Goal: Communication & Community: Answer question/provide support

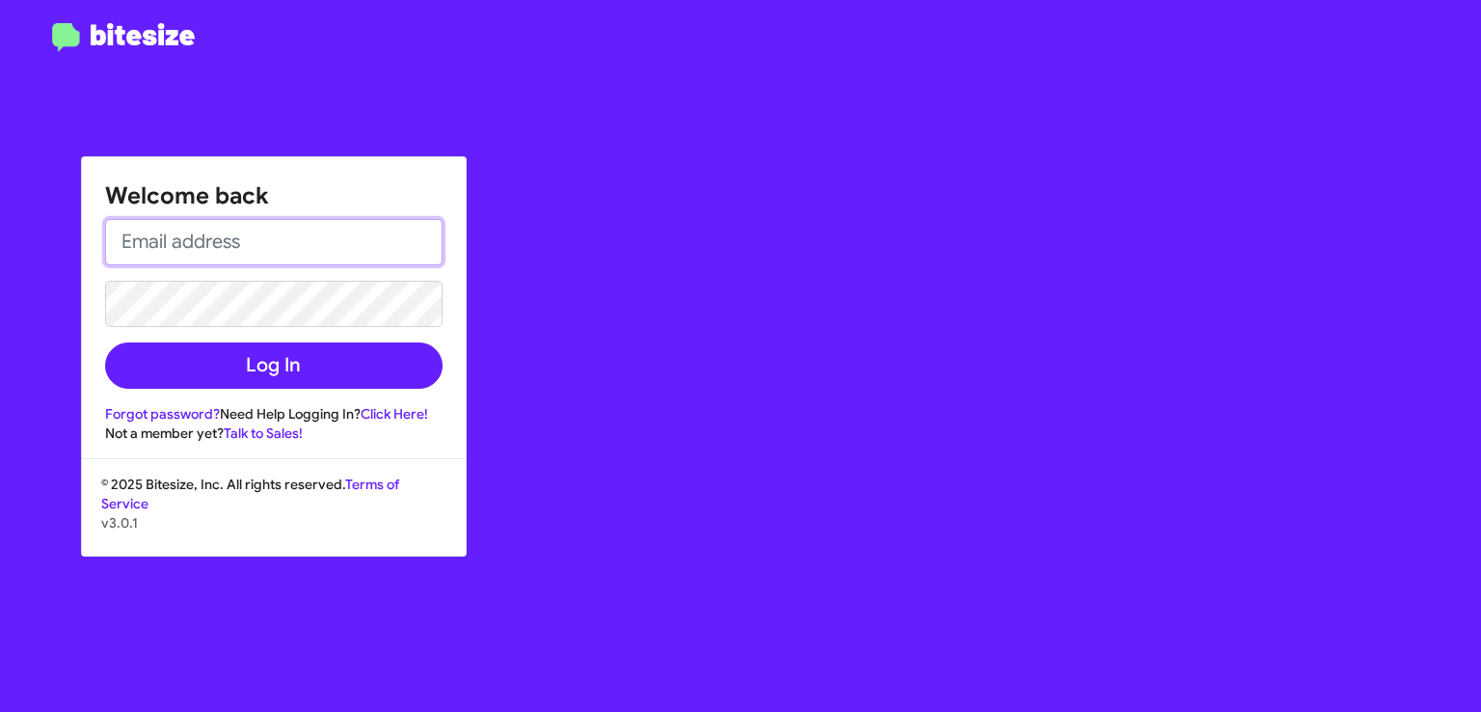
click at [278, 254] on input "email" at bounding box center [274, 242] width 338 height 46
type input "[EMAIL_ADDRESS][DOMAIN_NAME]"
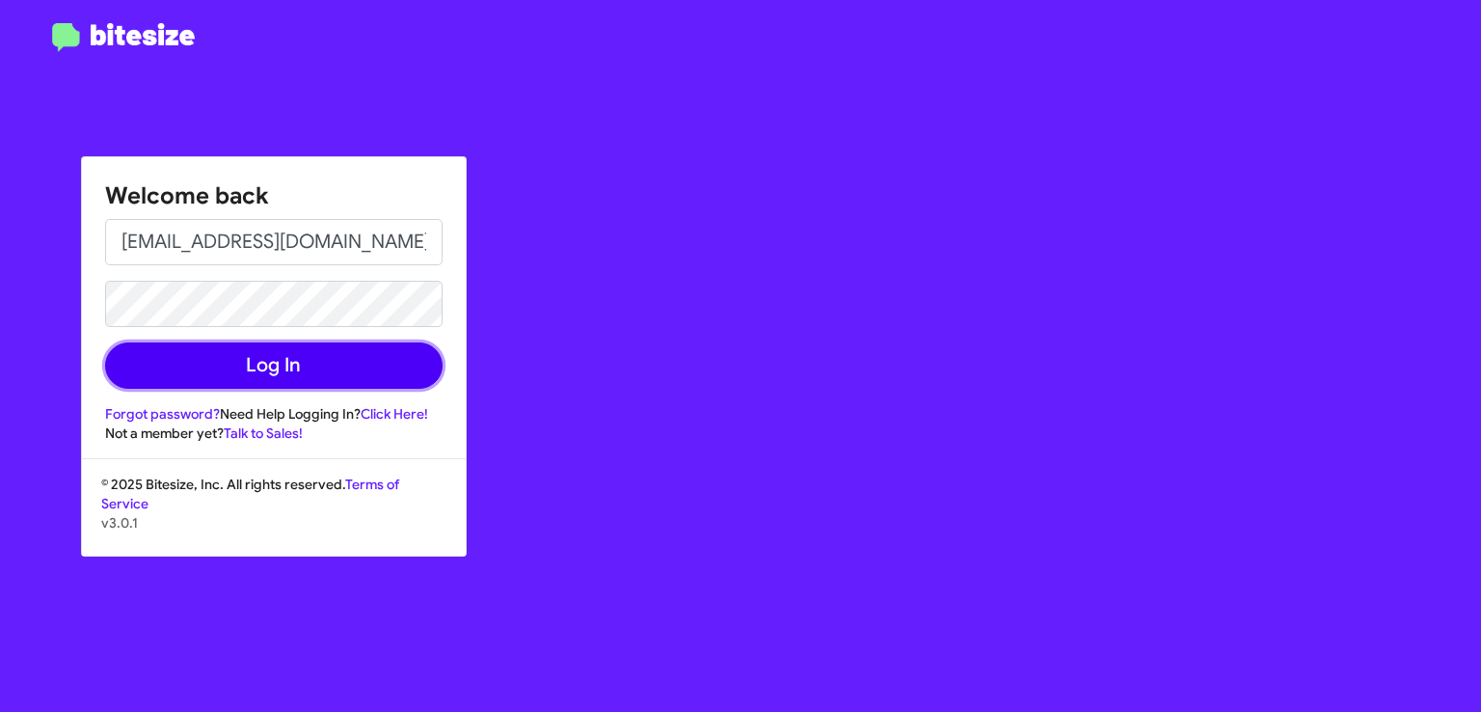
click at [289, 352] on button "Log In" at bounding box center [274, 365] width 338 height 46
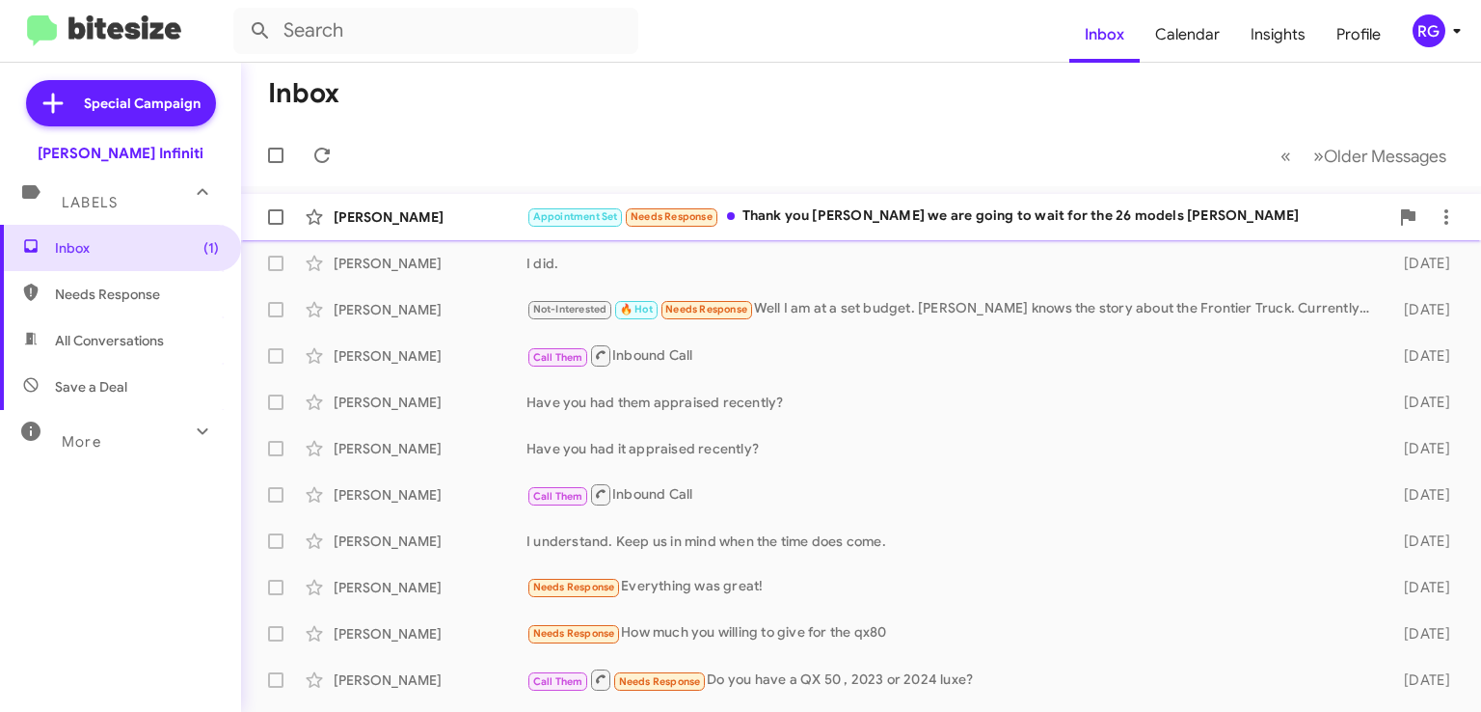
click at [804, 216] on div "Appointment Set Needs Response Thank you [PERSON_NAME] we are going to wait for…" at bounding box center [958, 216] width 862 height 22
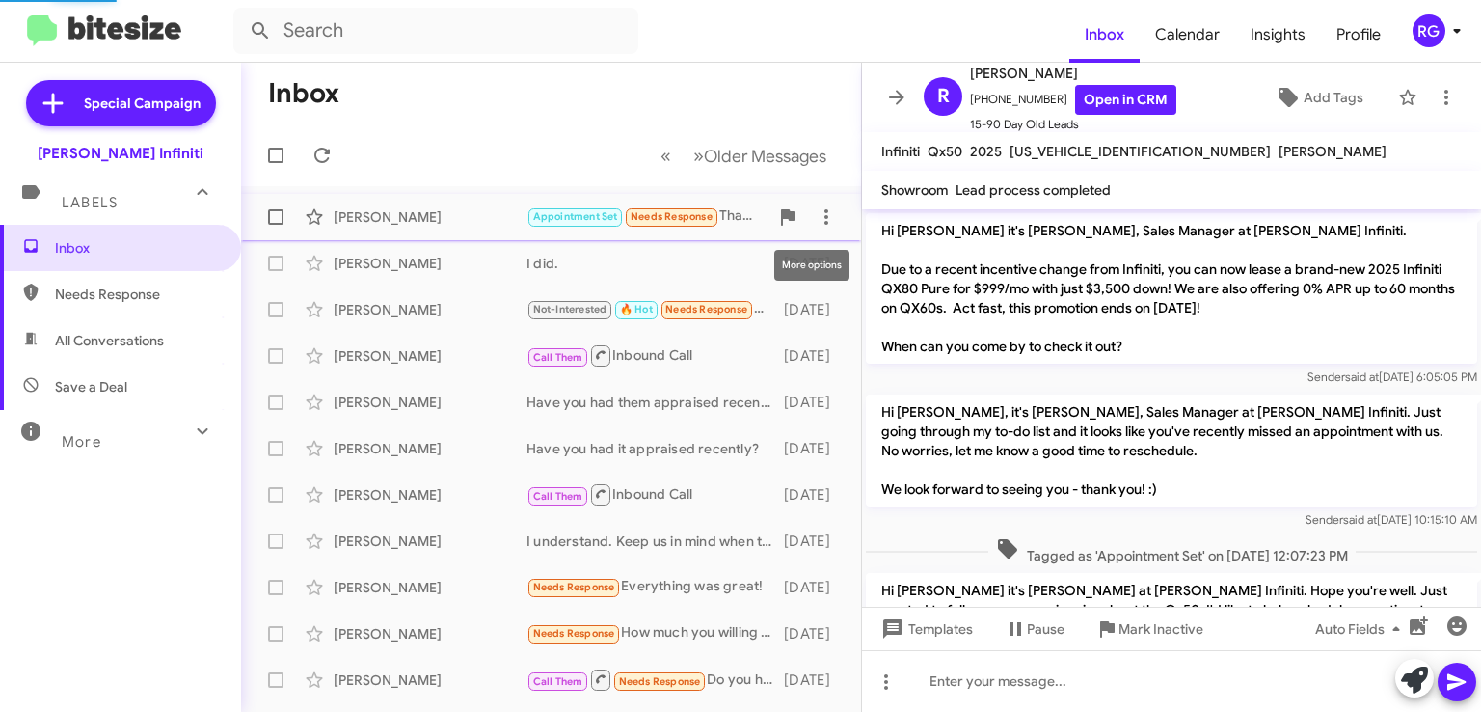
scroll to position [1946, 0]
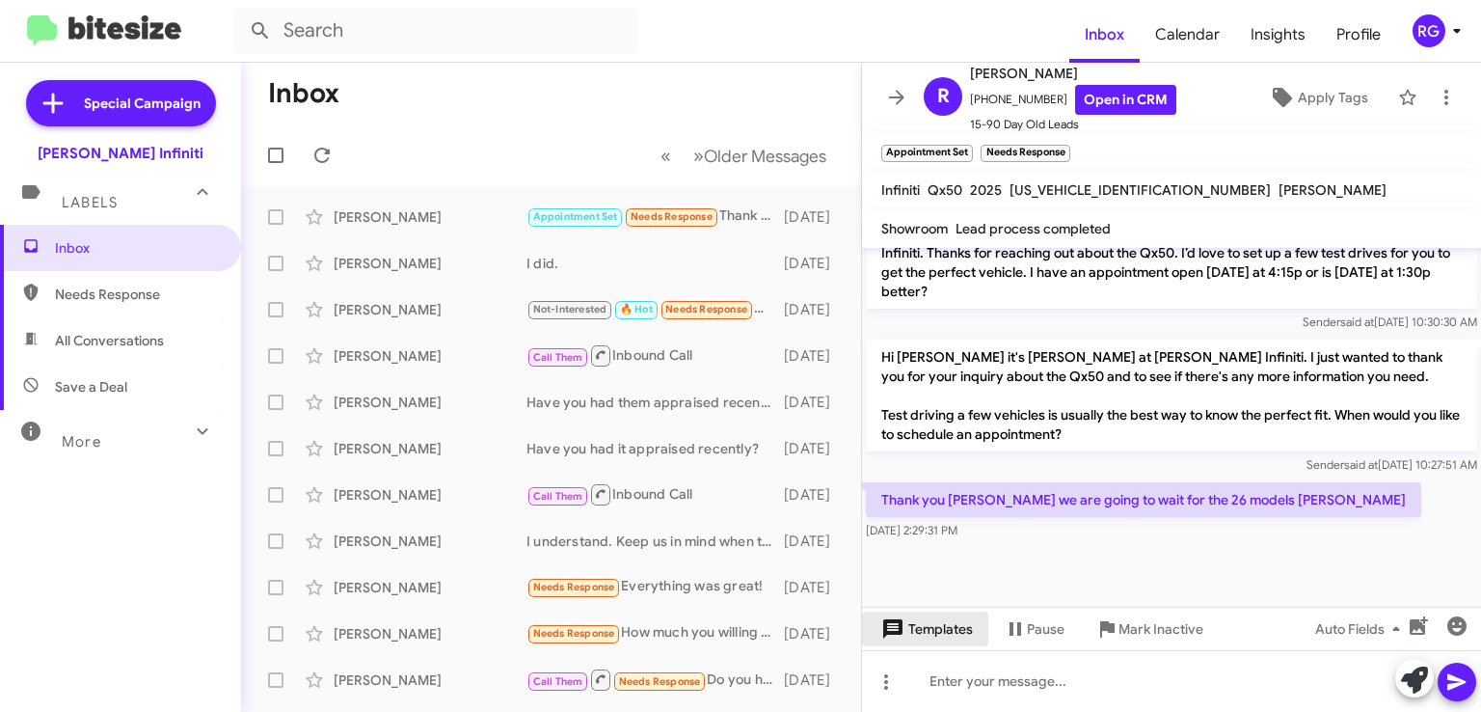
click at [925, 623] on span "Templates" at bounding box center [925, 628] width 95 height 35
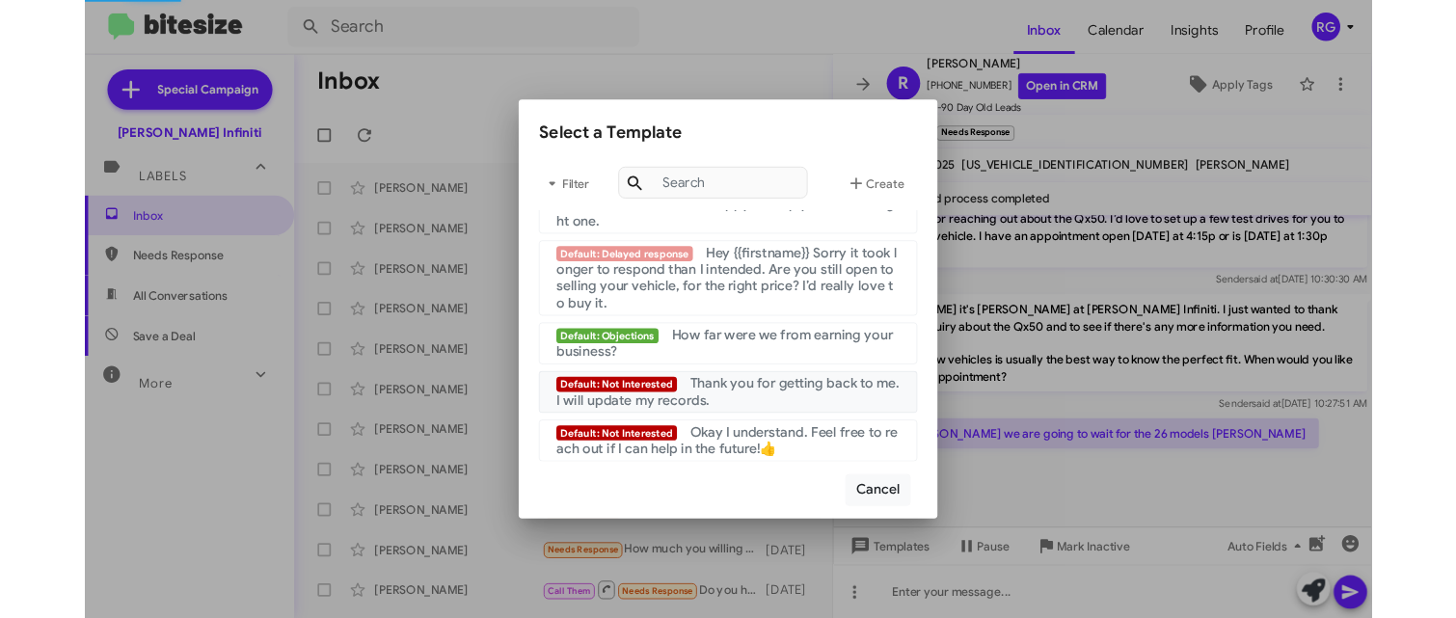
scroll to position [1297, 0]
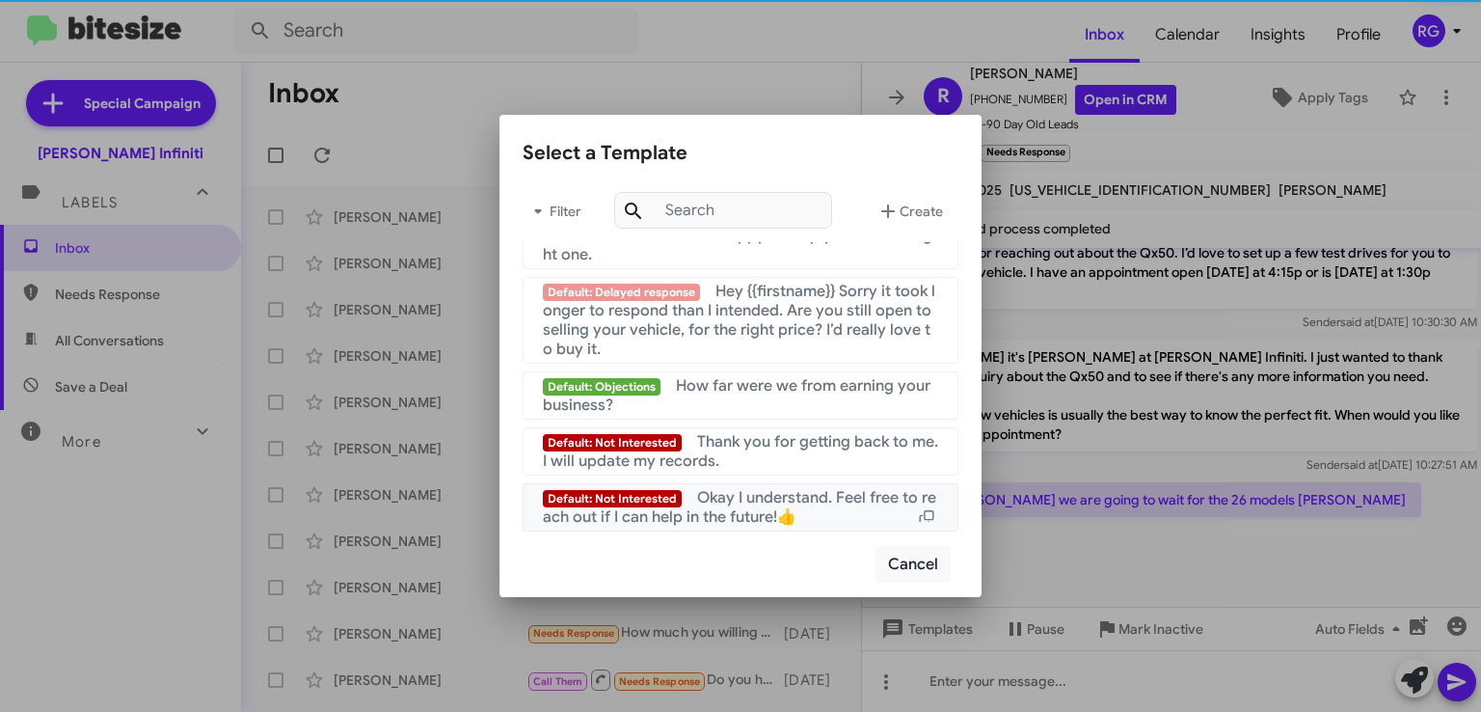
drag, startPoint x: 981, startPoint y: 285, endPoint x: 936, endPoint y: 499, distance: 217.9
click at [936, 499] on div "Default: Buyback: objection We pay up to 130% of KBB value! :) We need to look …" at bounding box center [741, 386] width 482 height 289
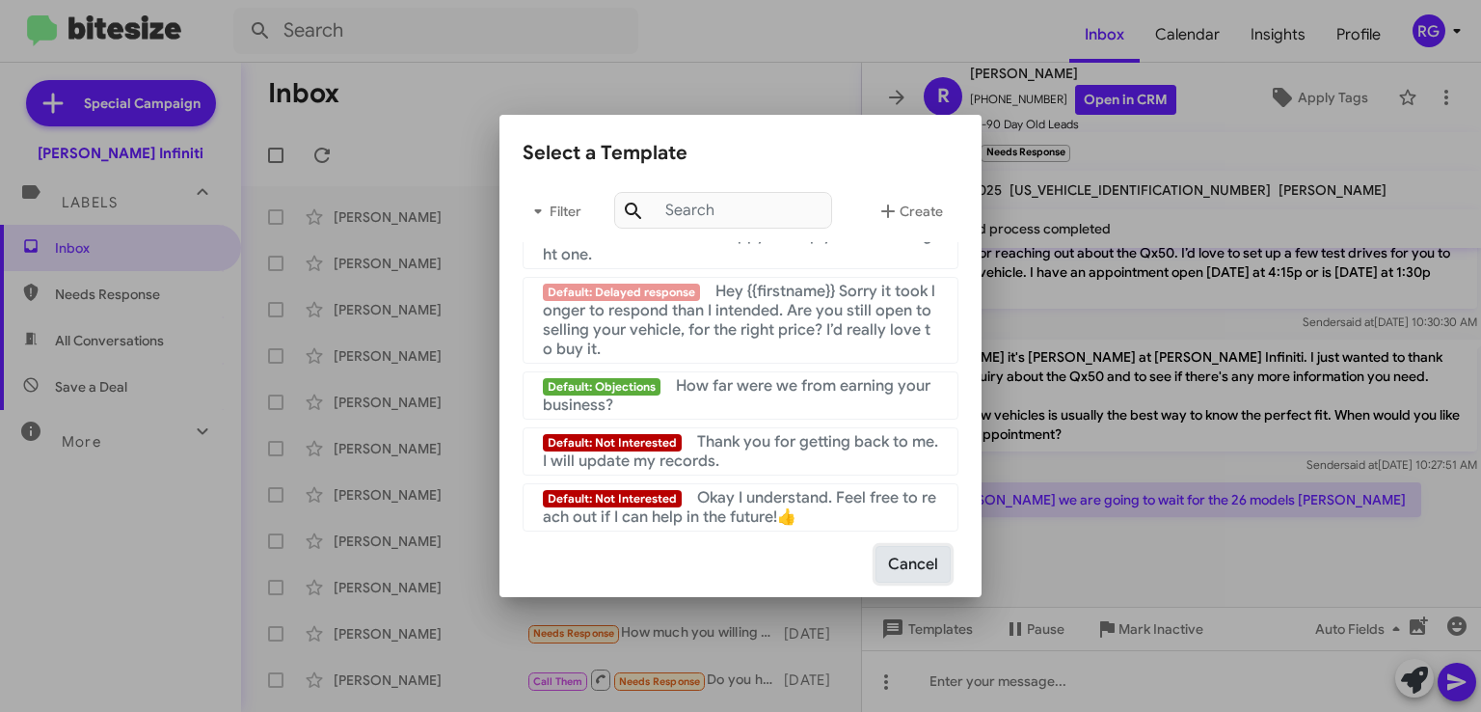
click at [911, 566] on button "Cancel" at bounding box center [913, 564] width 75 height 37
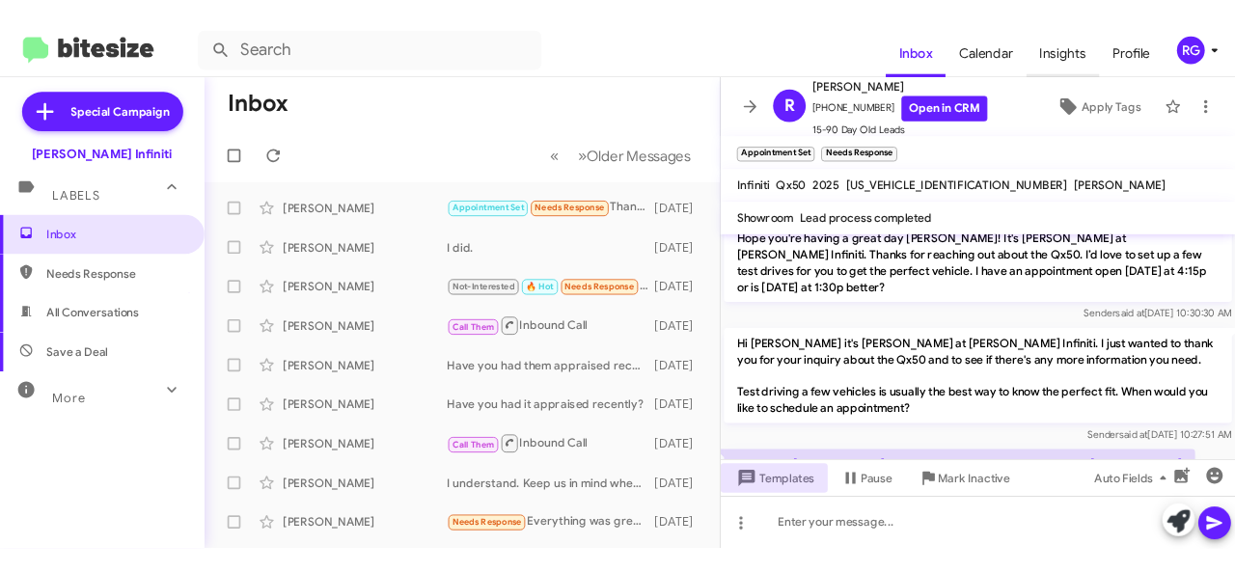
scroll to position [2120, 0]
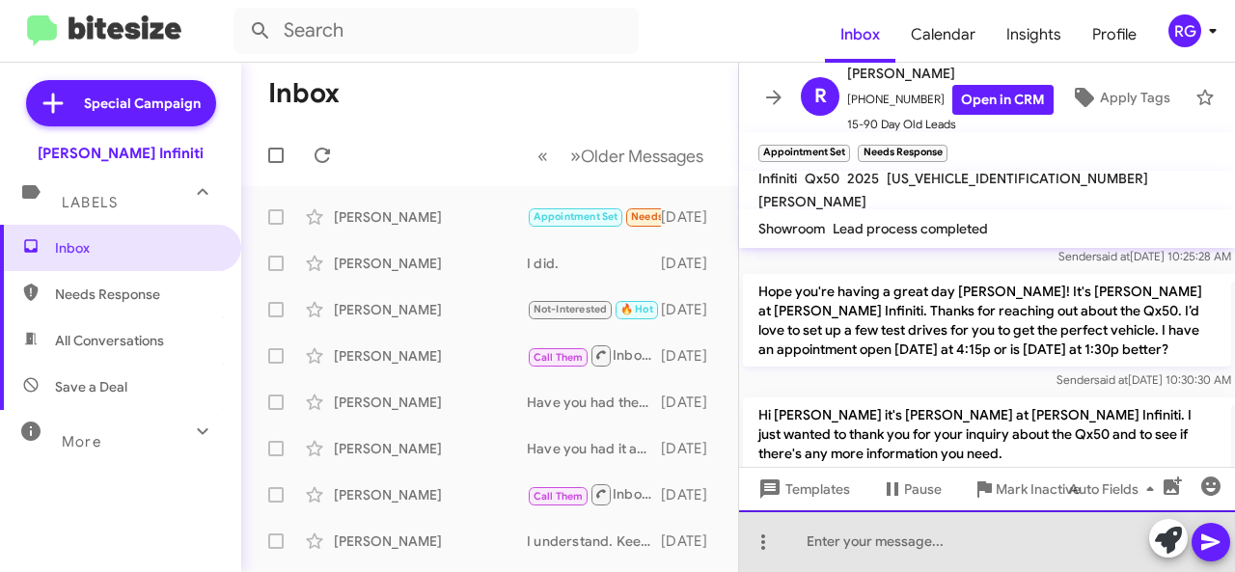
click at [801, 541] on div at bounding box center [987, 541] width 496 height 62
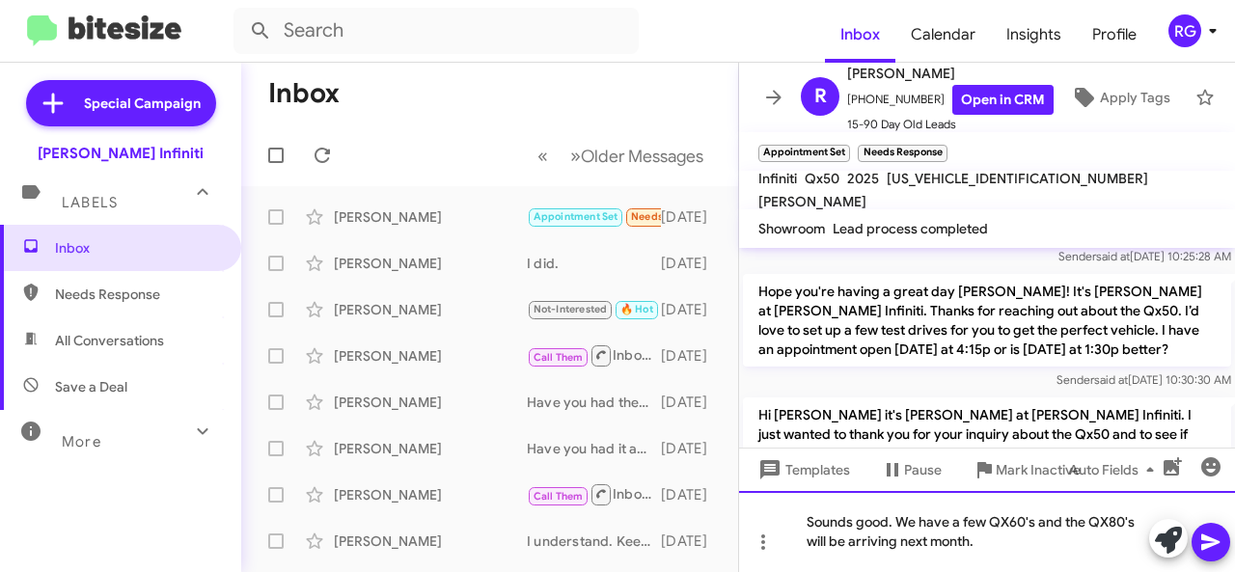
click at [982, 523] on div "Sounds good. We have a few QX60's and the QX80's will be arriving next month." at bounding box center [987, 531] width 496 height 81
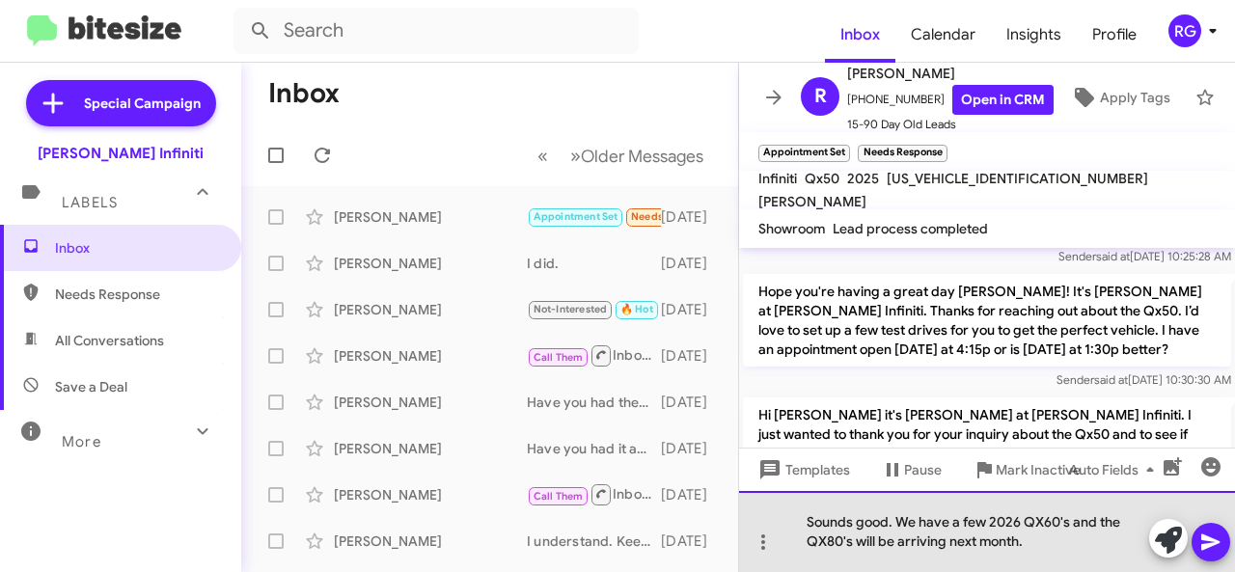
click at [1045, 544] on div "Sounds good. We have a few 2026 QX60's and the QX80's will be arriving next mon…" at bounding box center [987, 531] width 496 height 81
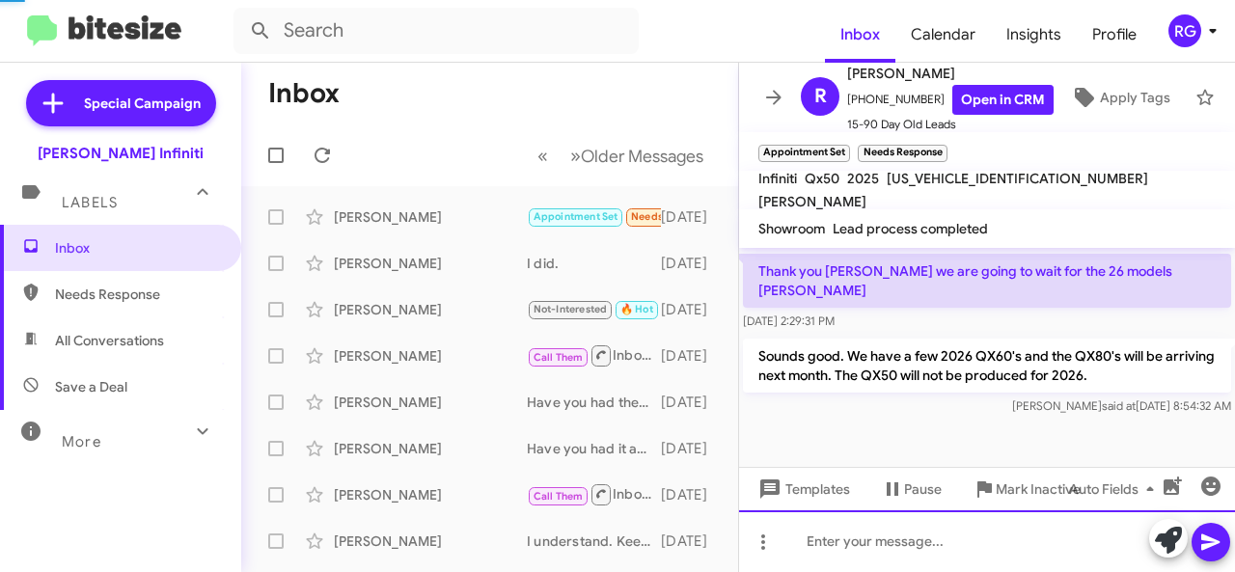
scroll to position [0, 0]
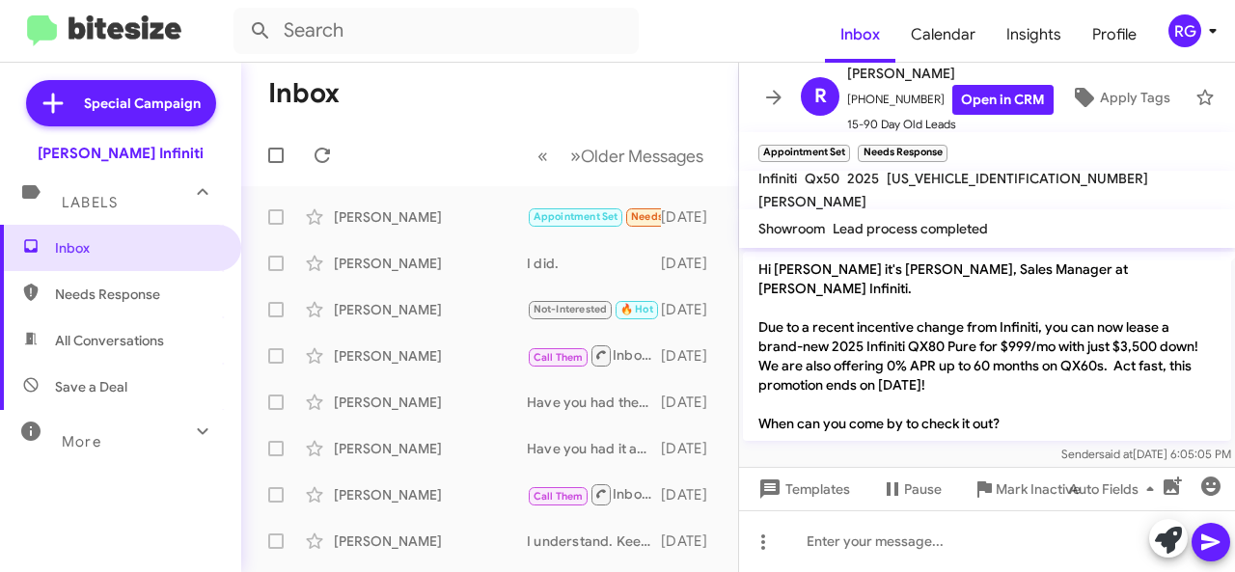
click at [763, 93] on icon at bounding box center [773, 97] width 23 height 23
